Goal: Task Accomplishment & Management: Manage account settings

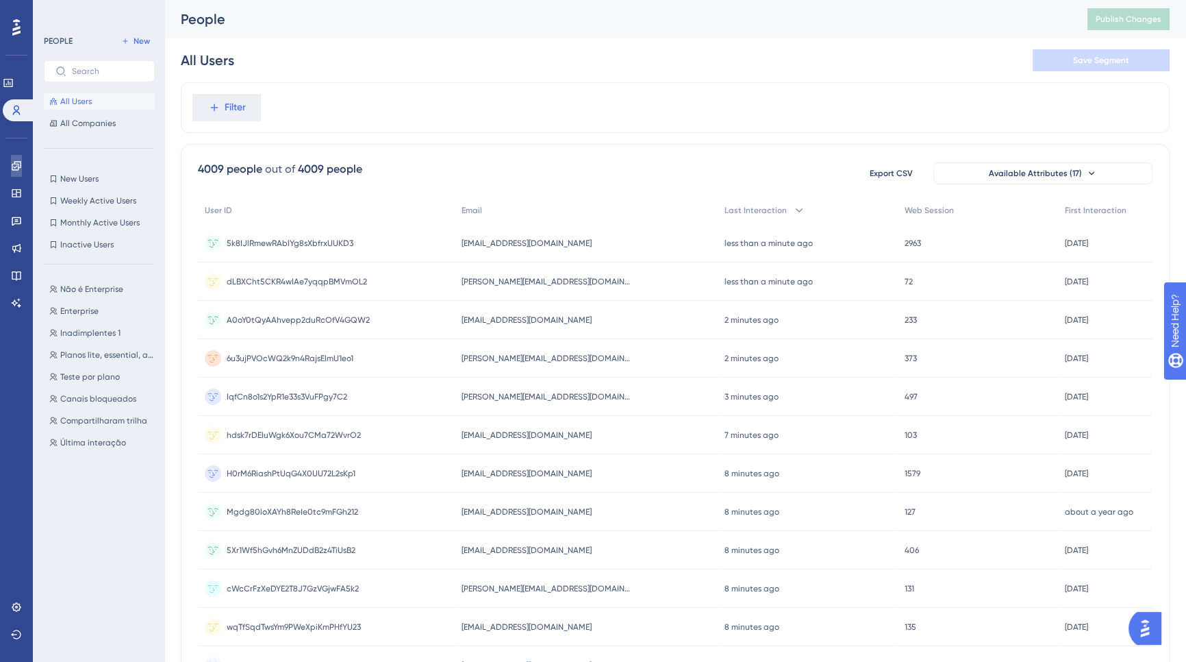
click at [11, 175] on link at bounding box center [16, 166] width 11 height 22
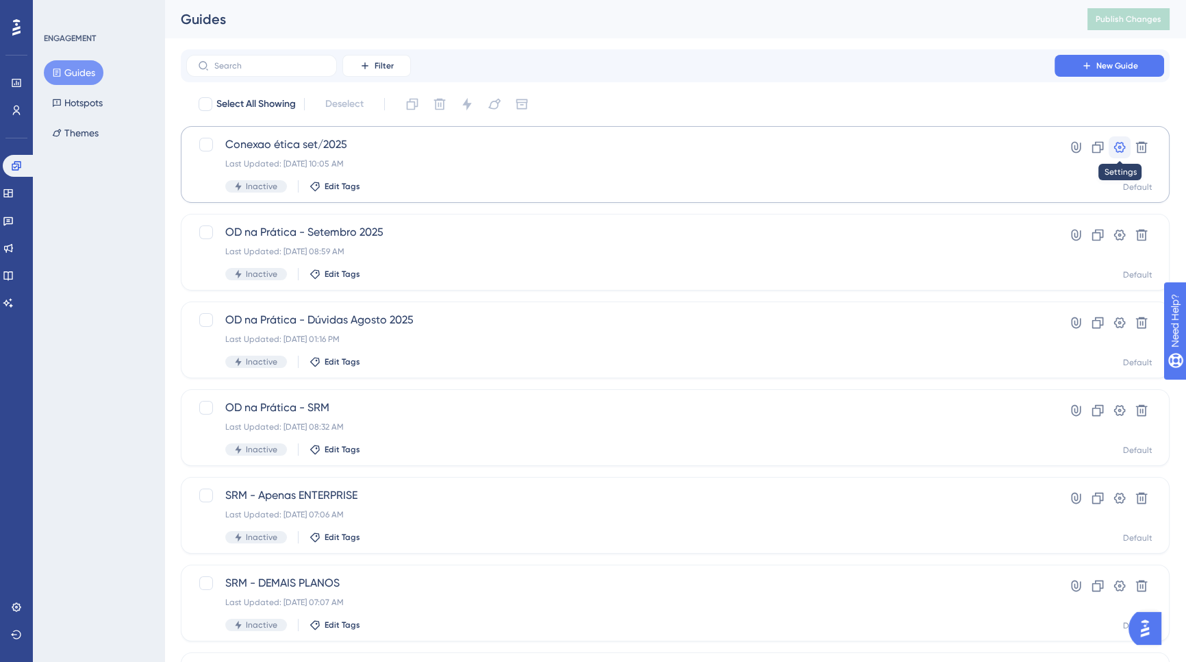
click at [1120, 143] on icon at bounding box center [1120, 147] width 12 height 11
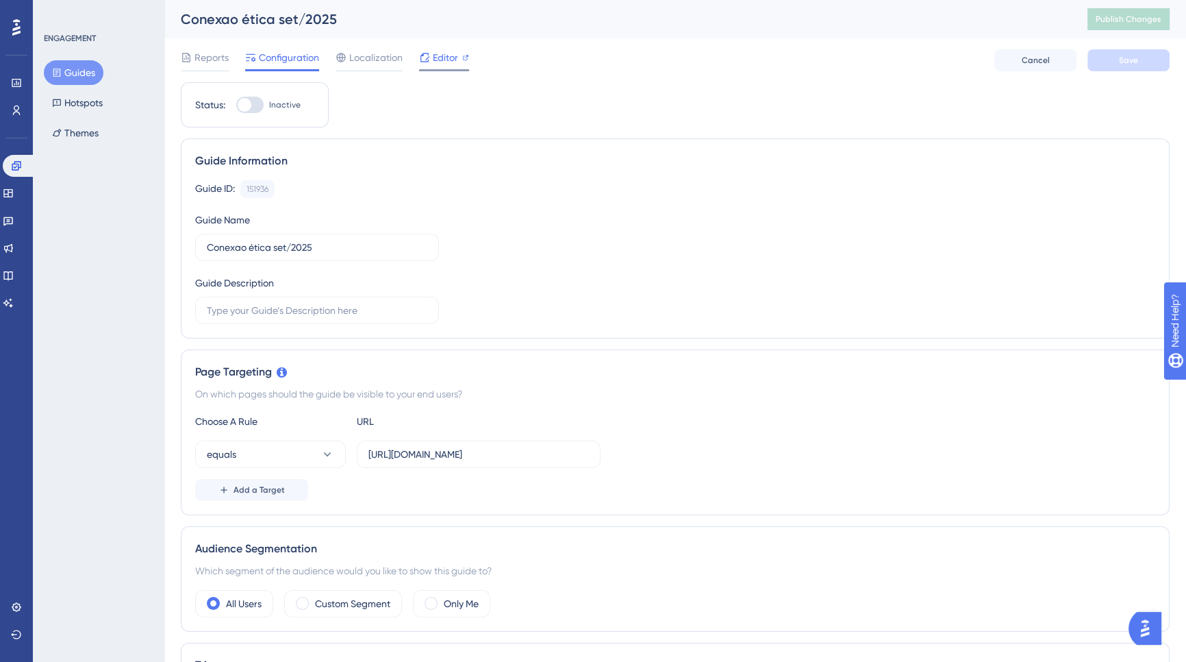
click at [453, 64] on span "Editor" at bounding box center [445, 57] width 25 height 16
click at [242, 99] on div at bounding box center [245, 105] width 14 height 14
click at [236, 105] on input "Inactive" at bounding box center [236, 105] width 1 height 1
checkbox input "true"
click at [1112, 60] on button "Save" at bounding box center [1129, 60] width 82 height 22
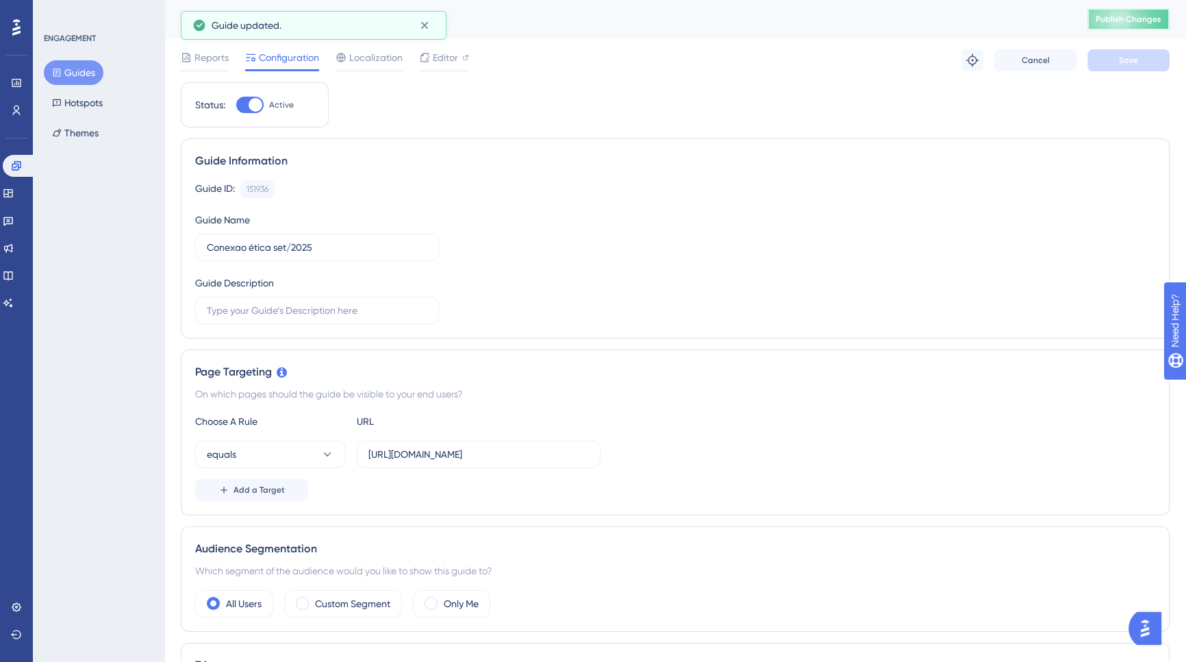
click at [1110, 23] on span "Publish Changes" at bounding box center [1129, 19] width 66 height 11
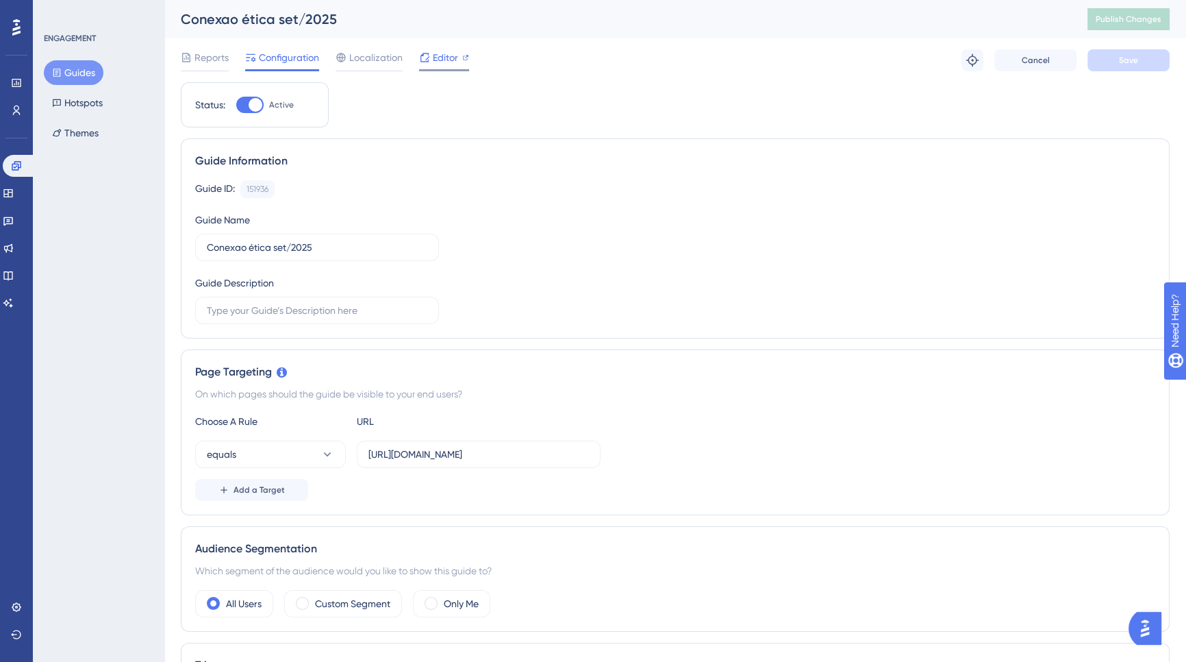
click at [445, 62] on span "Editor" at bounding box center [445, 57] width 25 height 16
click at [523, 451] on input "https://portal.ouvidordigital.com.br/app/submissions" at bounding box center [479, 454] width 221 height 15
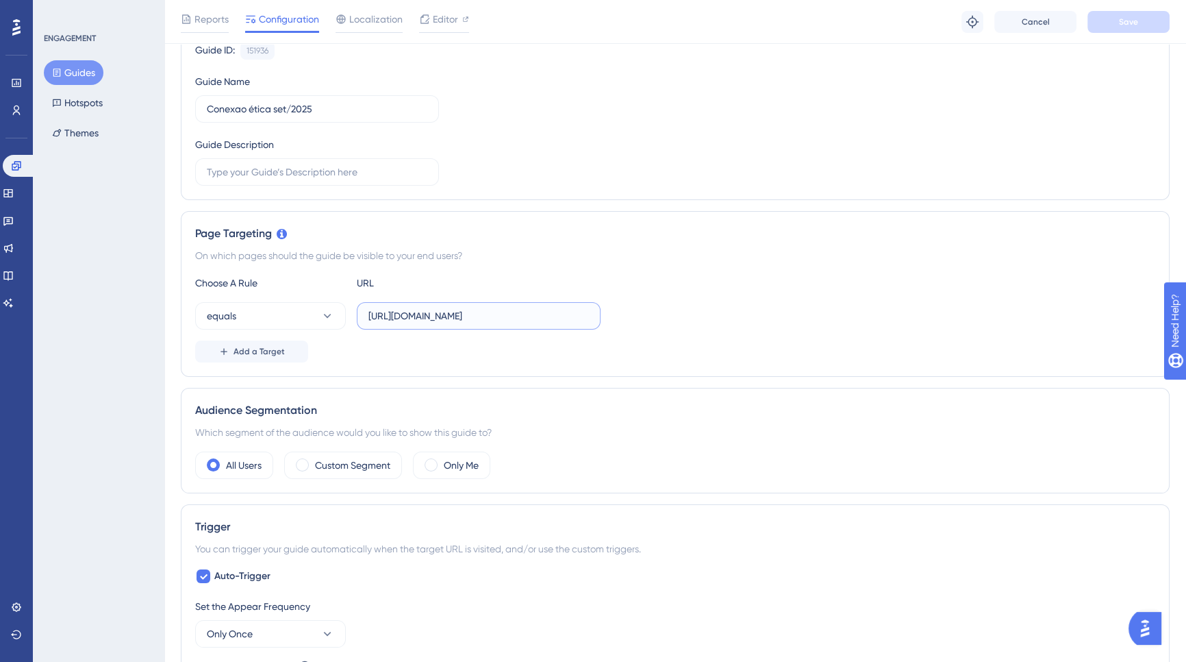
scroll to position [224, 0]
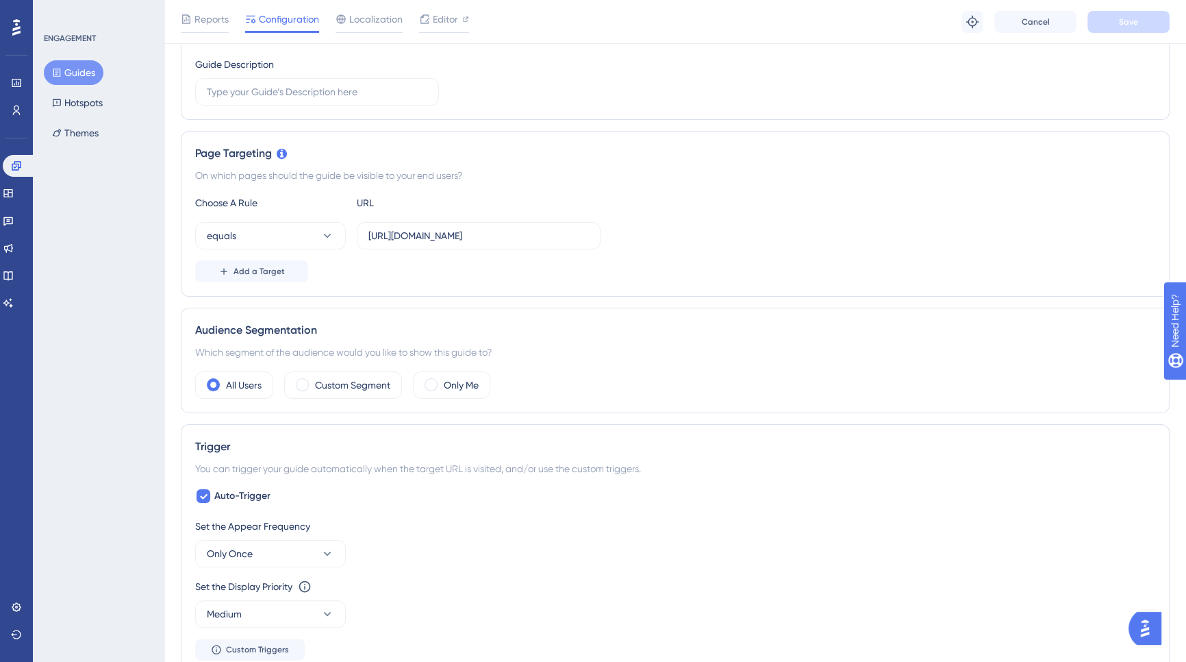
click at [705, 427] on div "Trigger You can trigger your guide automatically when the target URL is visited…" at bounding box center [675, 549] width 989 height 251
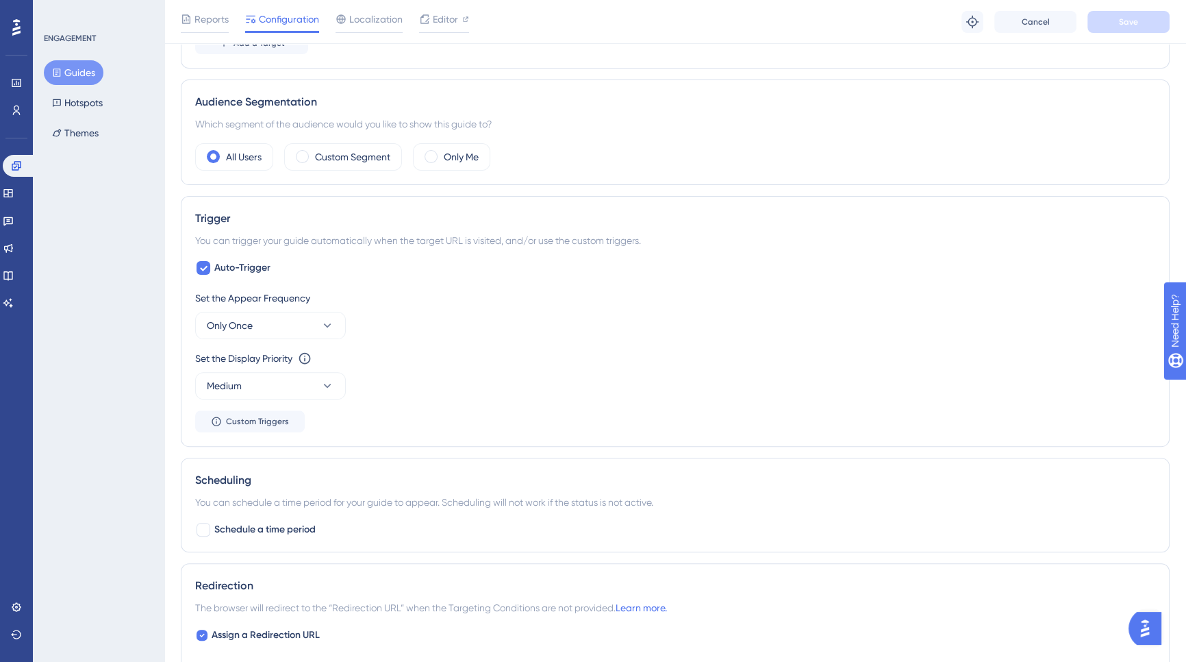
scroll to position [0, 0]
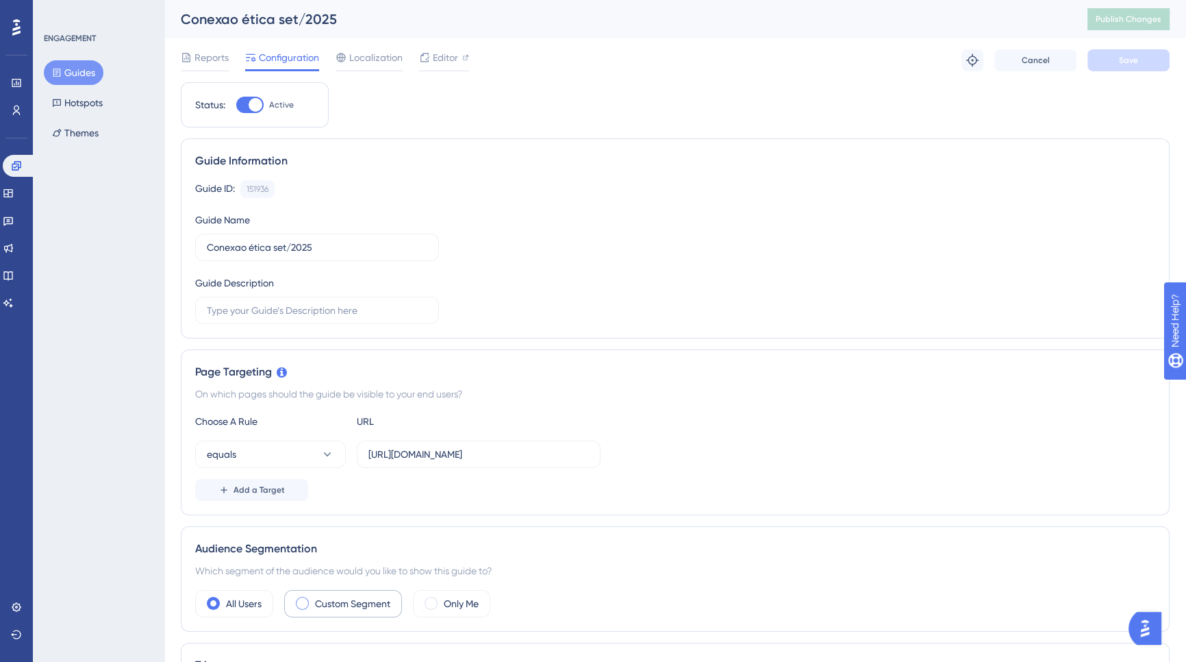
click at [308, 595] on div "Custom Segment" at bounding box center [343, 603] width 118 height 27
click at [225, 598] on div "All Users" at bounding box center [234, 603] width 78 height 27
click at [199, 60] on span "Reports" at bounding box center [212, 57] width 34 height 16
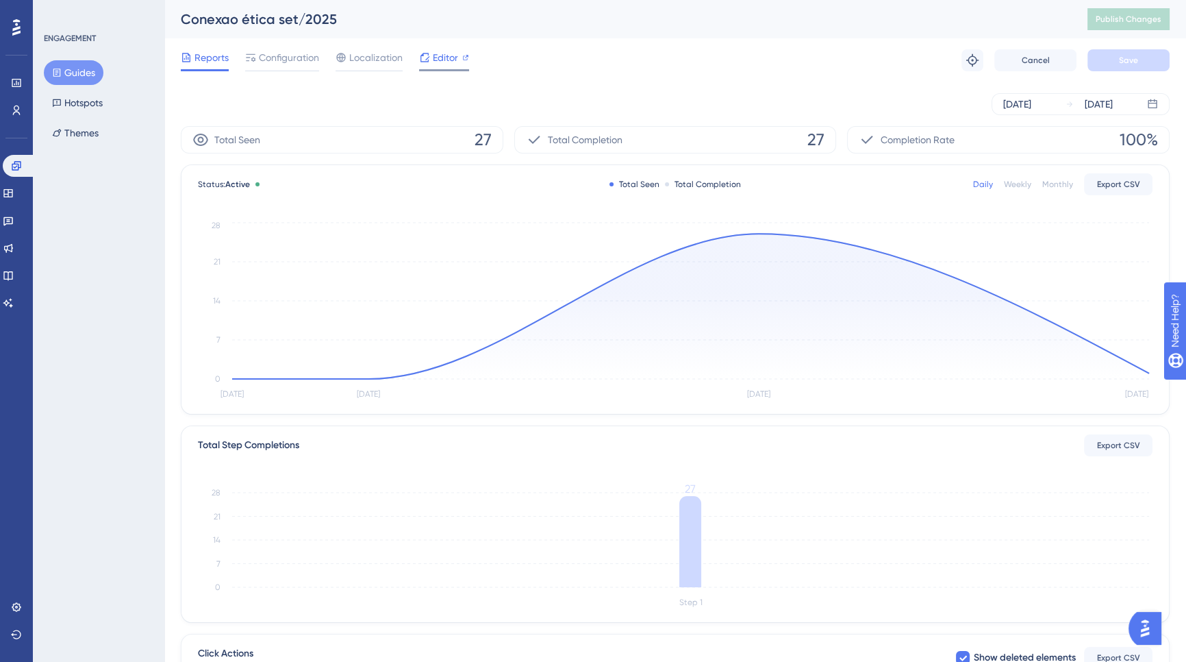
click at [437, 69] on div at bounding box center [444, 70] width 50 height 2
click at [79, 96] on button "Hotspots" at bounding box center [77, 102] width 67 height 25
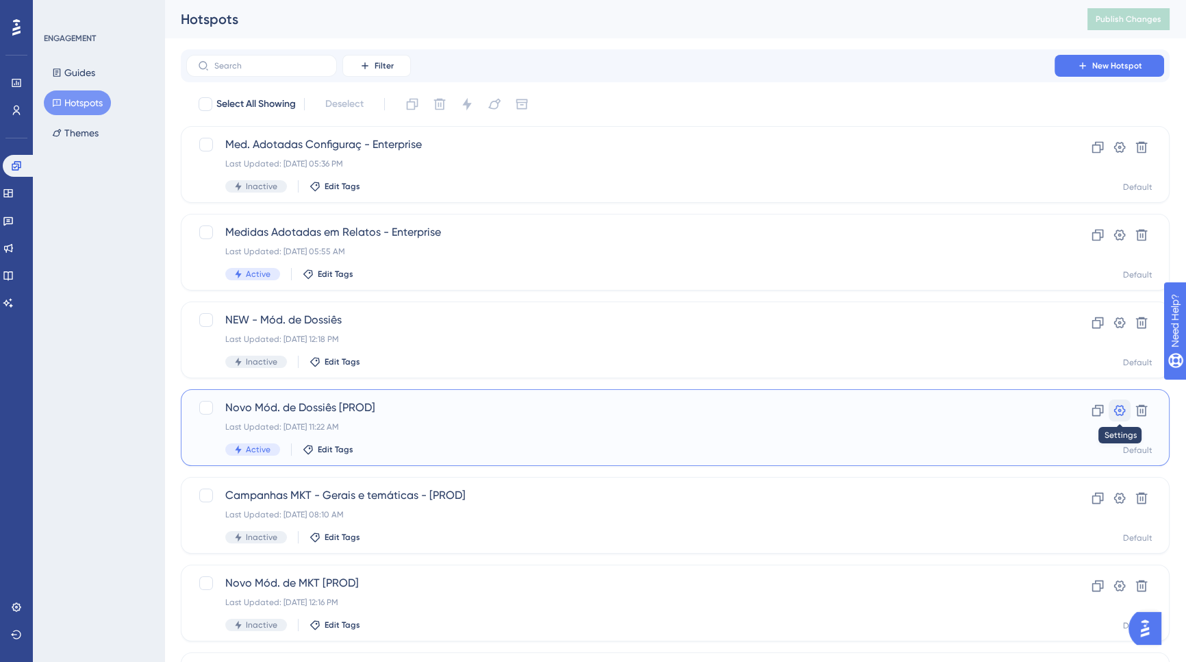
click at [1116, 416] on icon at bounding box center [1120, 410] width 14 height 14
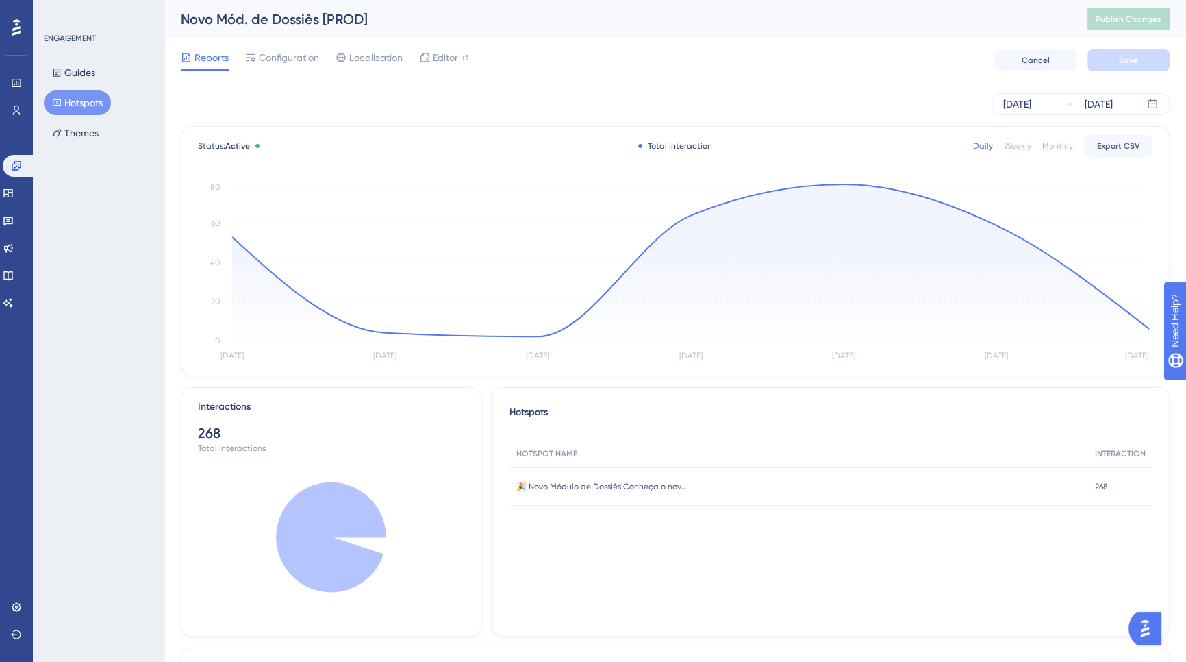
click at [405, 62] on div "Reports Configuration Localization Editor" at bounding box center [325, 60] width 288 height 22
click at [434, 61] on span "Editor" at bounding box center [445, 57] width 25 height 16
click at [279, 60] on span "Configuration" at bounding box center [289, 57] width 60 height 16
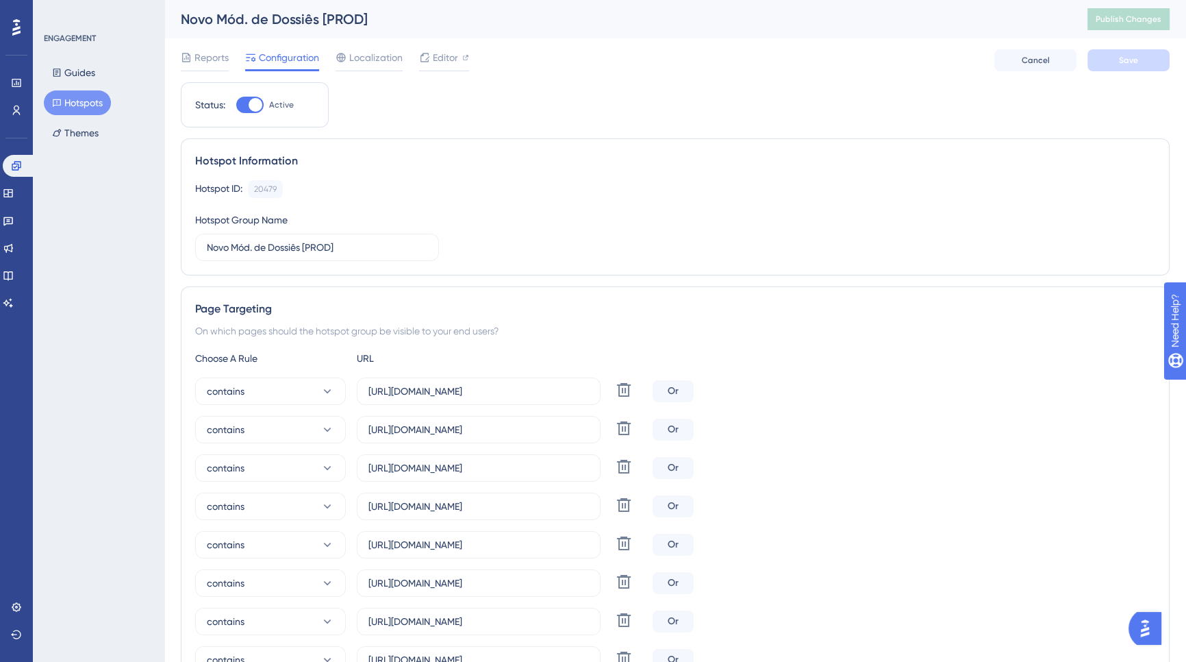
click at [238, 103] on div at bounding box center [249, 105] width 27 height 16
click at [236, 105] on input "Active" at bounding box center [236, 105] width 1 height 1
checkbox input "false"
click at [1123, 62] on span "Save" at bounding box center [1128, 60] width 19 height 11
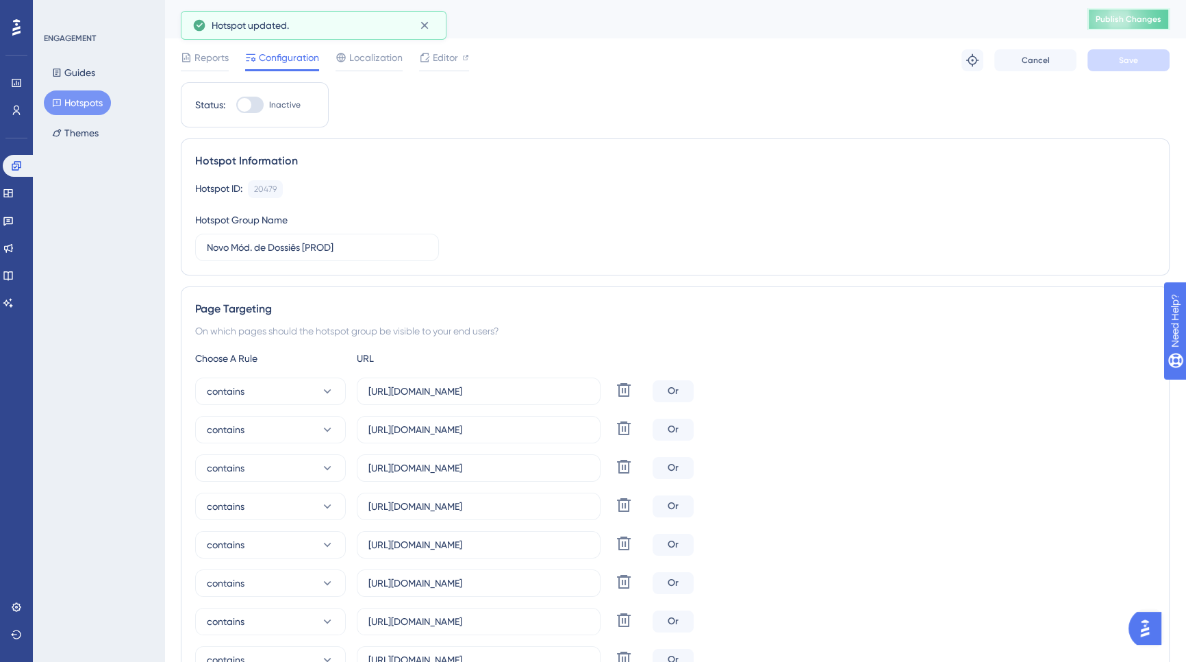
click at [1121, 23] on span "Publish Changes" at bounding box center [1129, 19] width 66 height 11
